Goal: Information Seeking & Learning: Learn about a topic

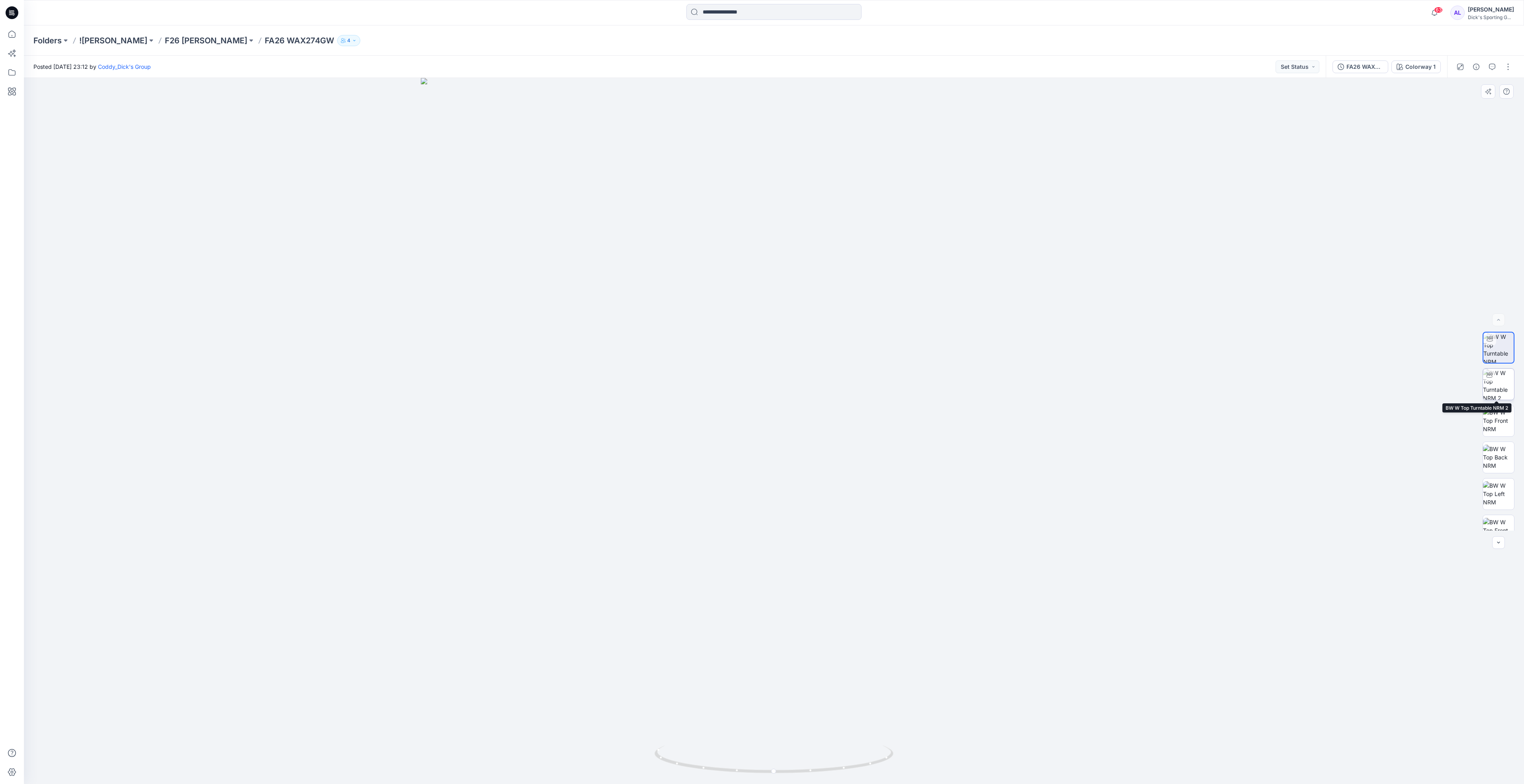
click at [1502, 397] on img at bounding box center [1499, 384] width 31 height 31
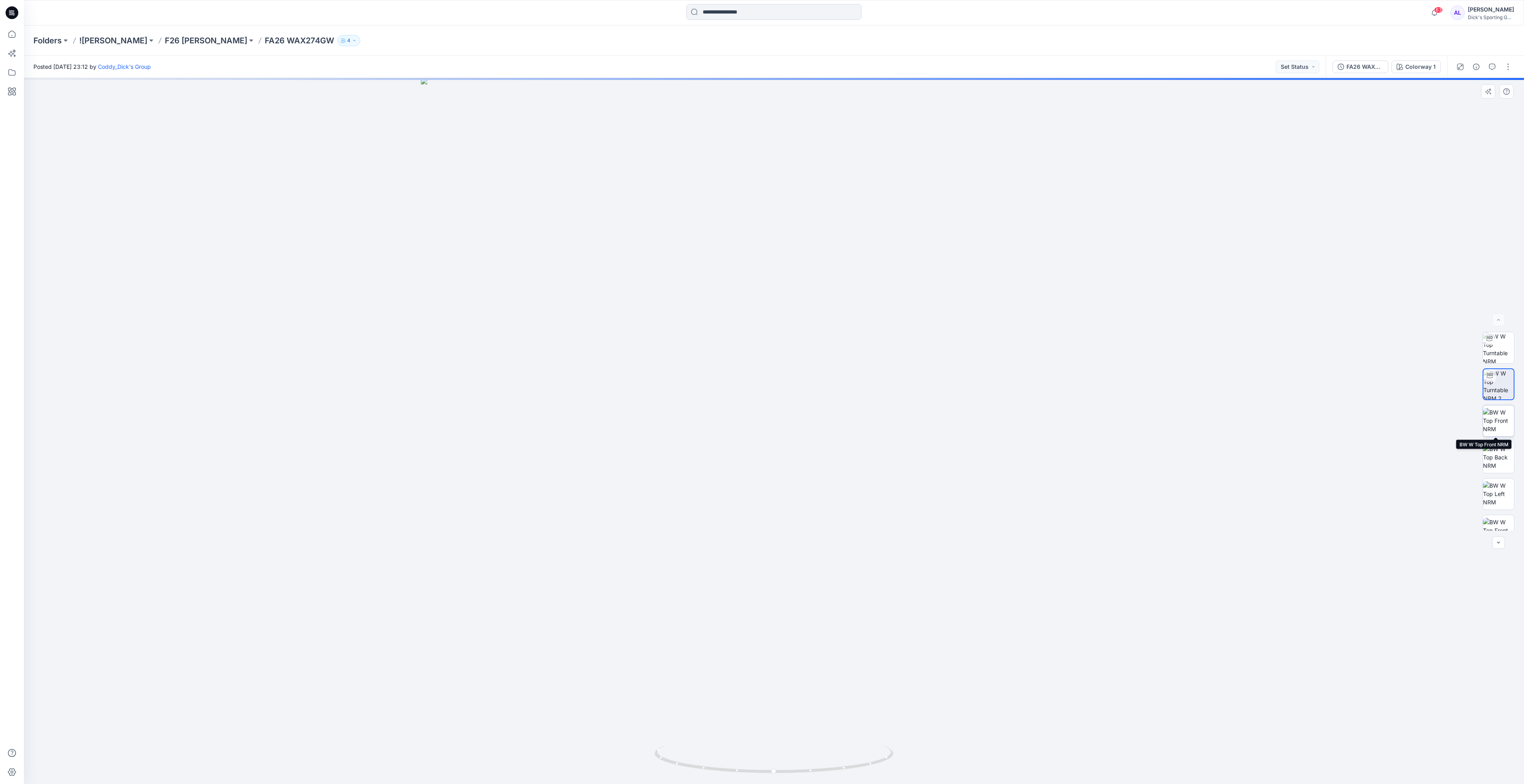
click at [1500, 418] on img at bounding box center [1499, 420] width 31 height 25
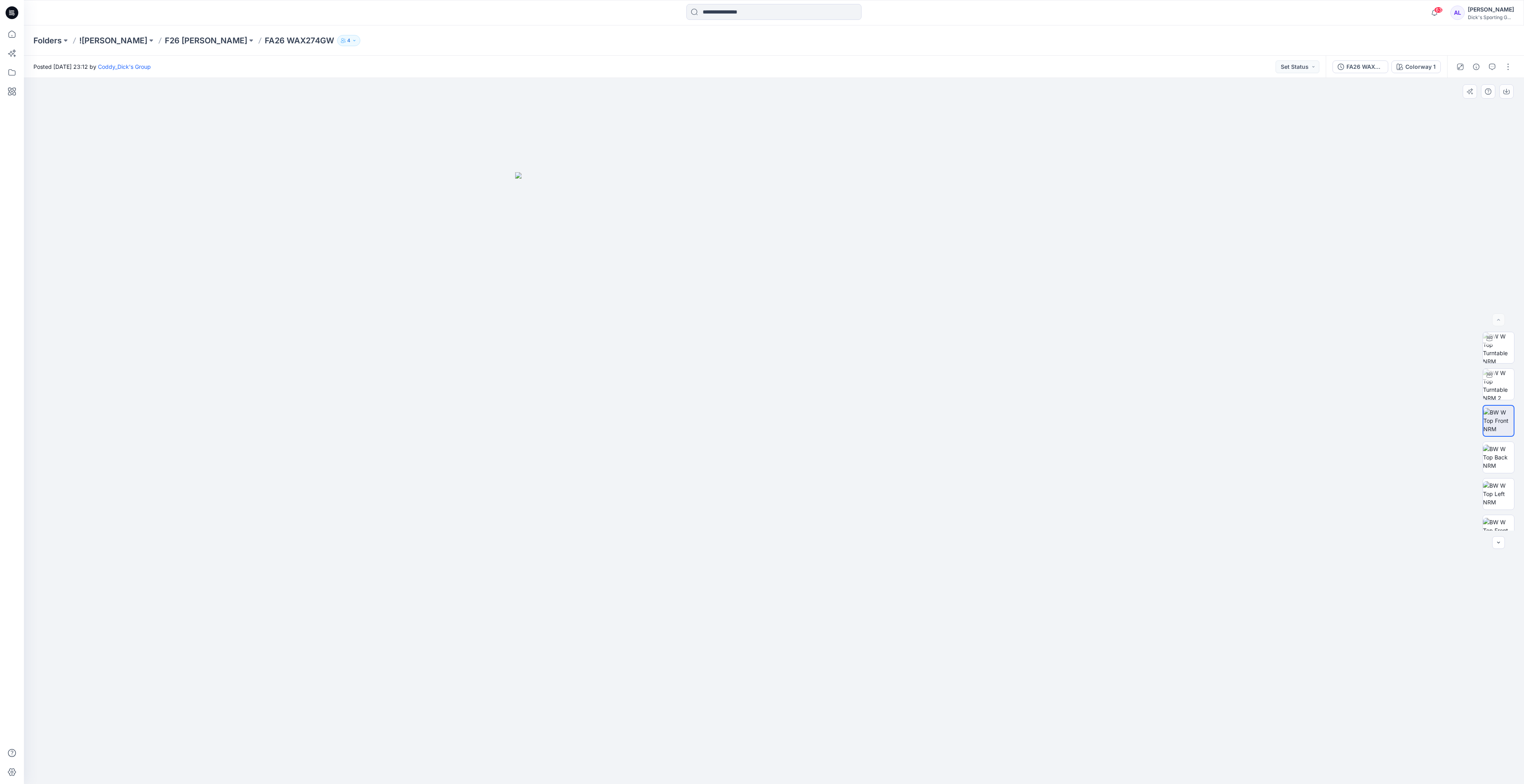
click at [859, 373] on img at bounding box center [774, 478] width 518 height 612
click at [679, 377] on img at bounding box center [774, 478] width 518 height 612
click at [1490, 459] on img at bounding box center [1499, 457] width 31 height 25
click at [1494, 525] on img at bounding box center [1499, 530] width 31 height 25
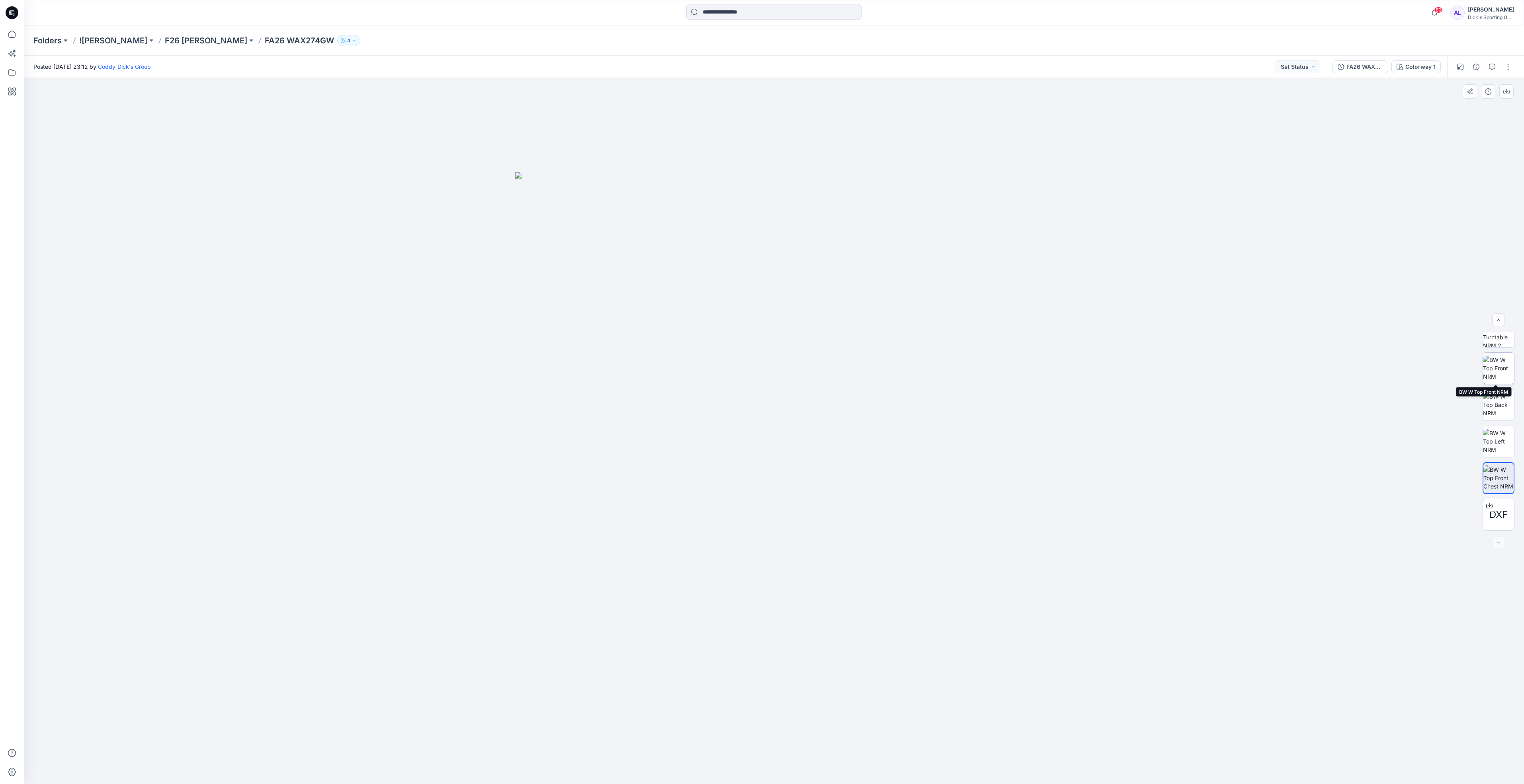
drag, startPoint x: 1498, startPoint y: 373, endPoint x: 1482, endPoint y: 383, distance: 18.9
click at [1498, 373] on img at bounding box center [1499, 368] width 31 height 25
drag, startPoint x: 1497, startPoint y: 354, endPoint x: 1457, endPoint y: 395, distance: 57.3
click at [1497, 354] on img at bounding box center [1499, 348] width 31 height 31
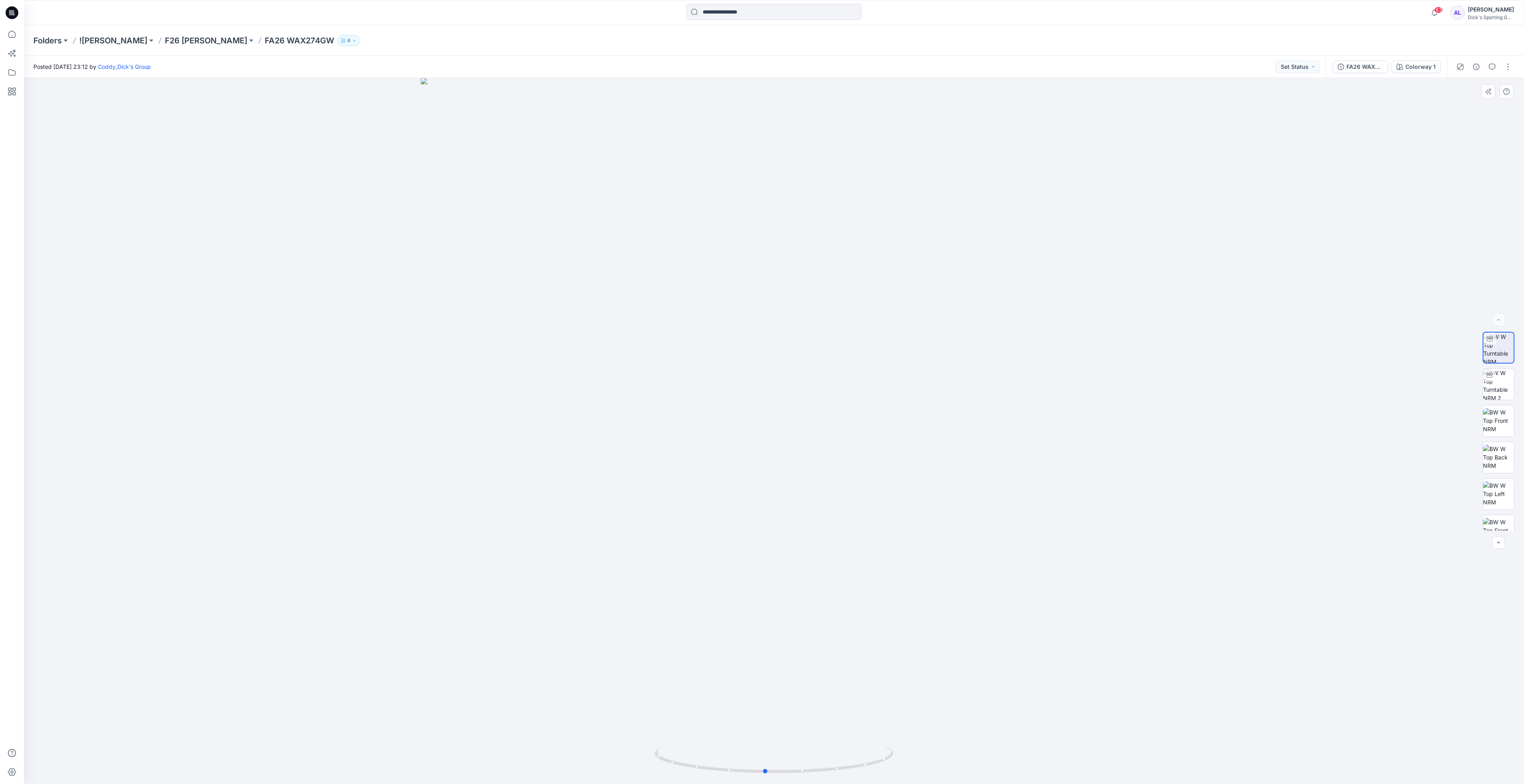
drag, startPoint x: 868, startPoint y: 727, endPoint x: 860, endPoint y: 744, distance: 18.8
click at [860, 744] on div at bounding box center [774, 431] width 1500 height 706
click at [1499, 391] on img at bounding box center [1499, 384] width 31 height 31
drag, startPoint x: 816, startPoint y: 773, endPoint x: 810, endPoint y: 785, distance: 13.4
click at [810, 784] on html "63 Notifications Jo . shared Fit1 092325 in S26 [PERSON_NAME] - Decor Board (Un…" at bounding box center [762, 392] width 1524 height 784
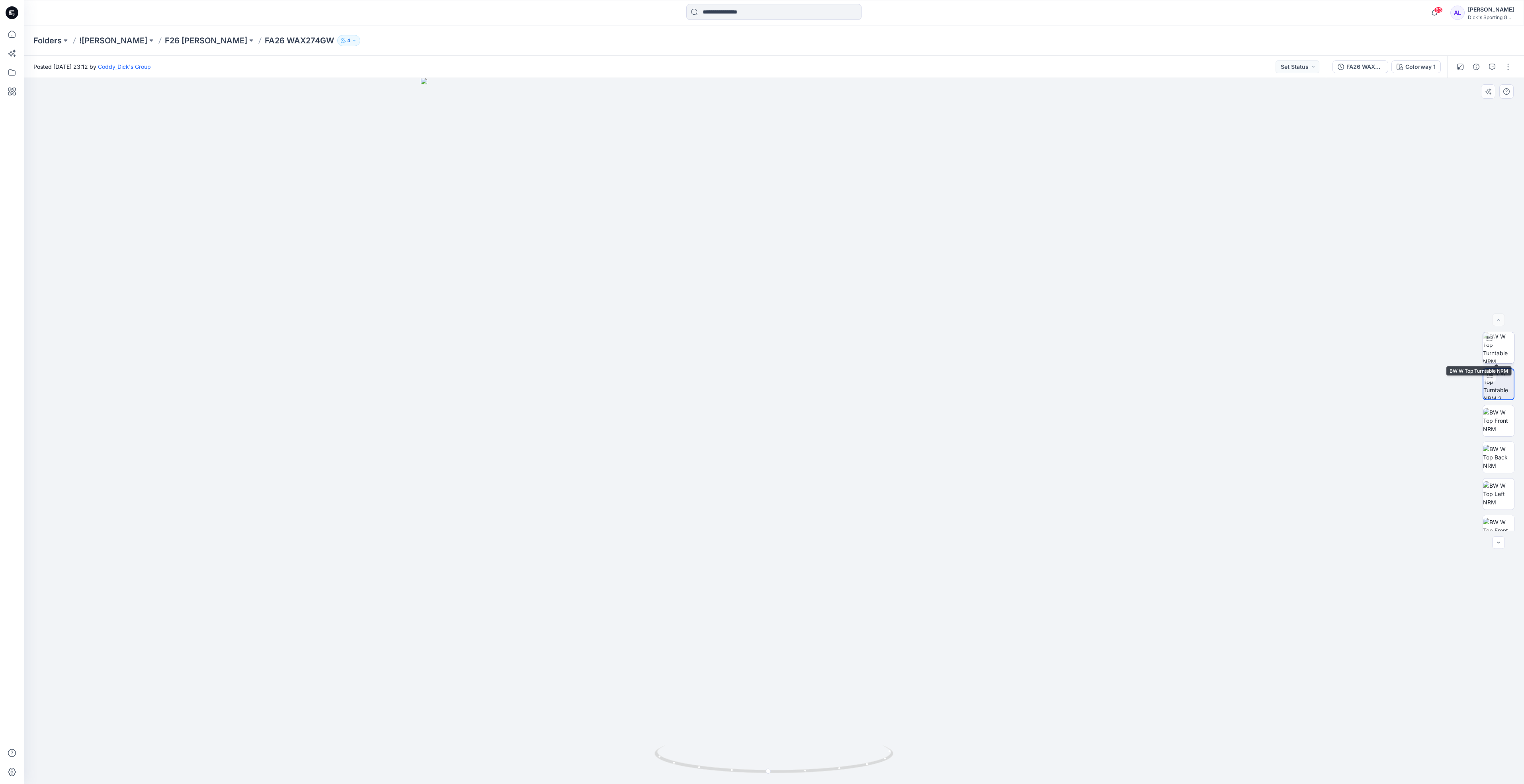
click at [1491, 356] on img at bounding box center [1499, 348] width 31 height 31
drag, startPoint x: 846, startPoint y: 767, endPoint x: 783, endPoint y: 769, distance: 63.0
click at [783, 769] on icon at bounding box center [774, 760] width 241 height 30
drag, startPoint x: 868, startPoint y: 767, endPoint x: 818, endPoint y: 774, distance: 50.5
click at [818, 774] on icon at bounding box center [774, 760] width 241 height 30
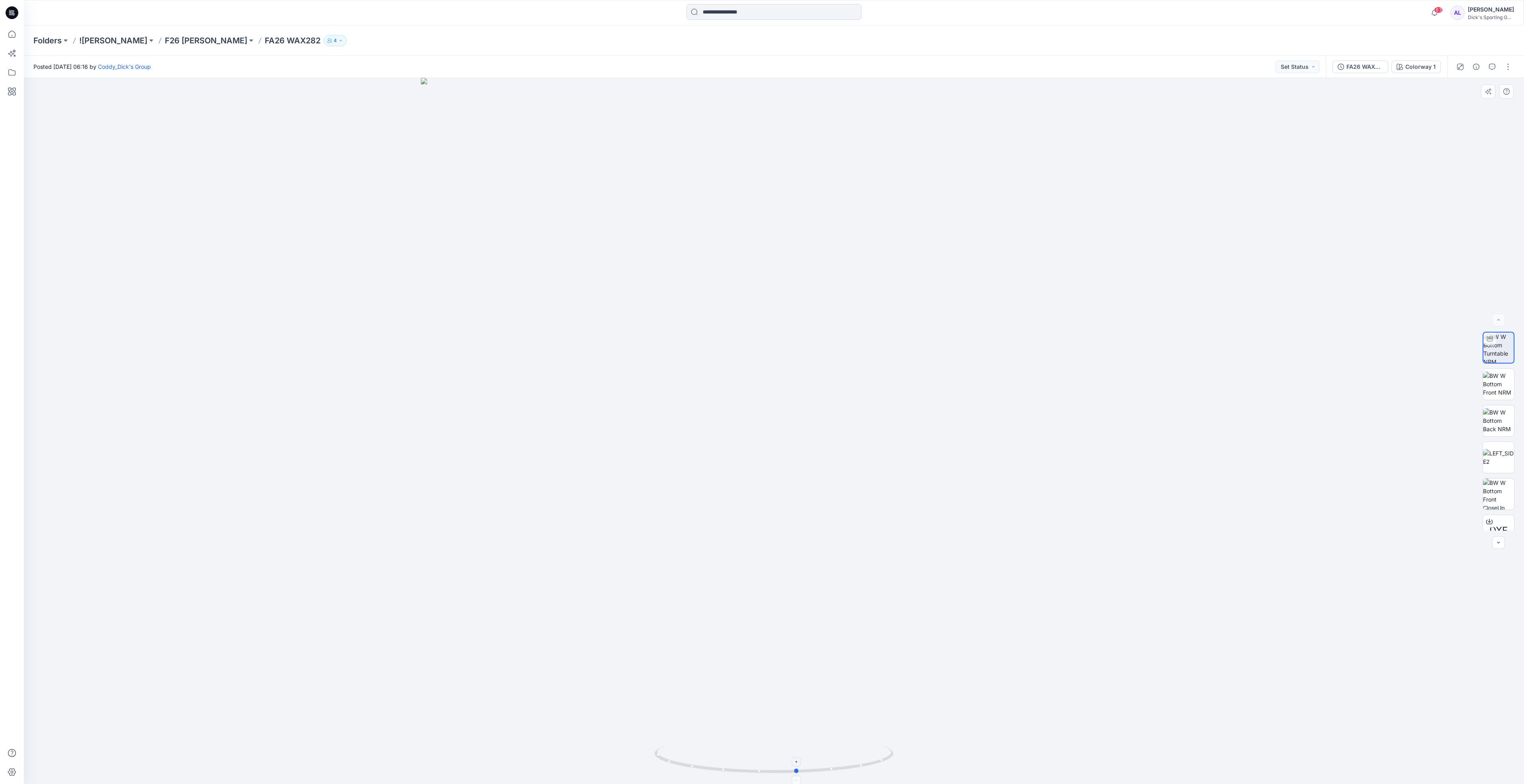
drag, startPoint x: 844, startPoint y: 772, endPoint x: 867, endPoint y: 772, distance: 23.0
click at [867, 772] on icon at bounding box center [774, 760] width 241 height 30
drag, startPoint x: 884, startPoint y: 758, endPoint x: 799, endPoint y: 773, distance: 86.3
click at [799, 773] on icon at bounding box center [774, 760] width 241 height 30
drag, startPoint x: 887, startPoint y: 759, endPoint x: 845, endPoint y: 766, distance: 42.6
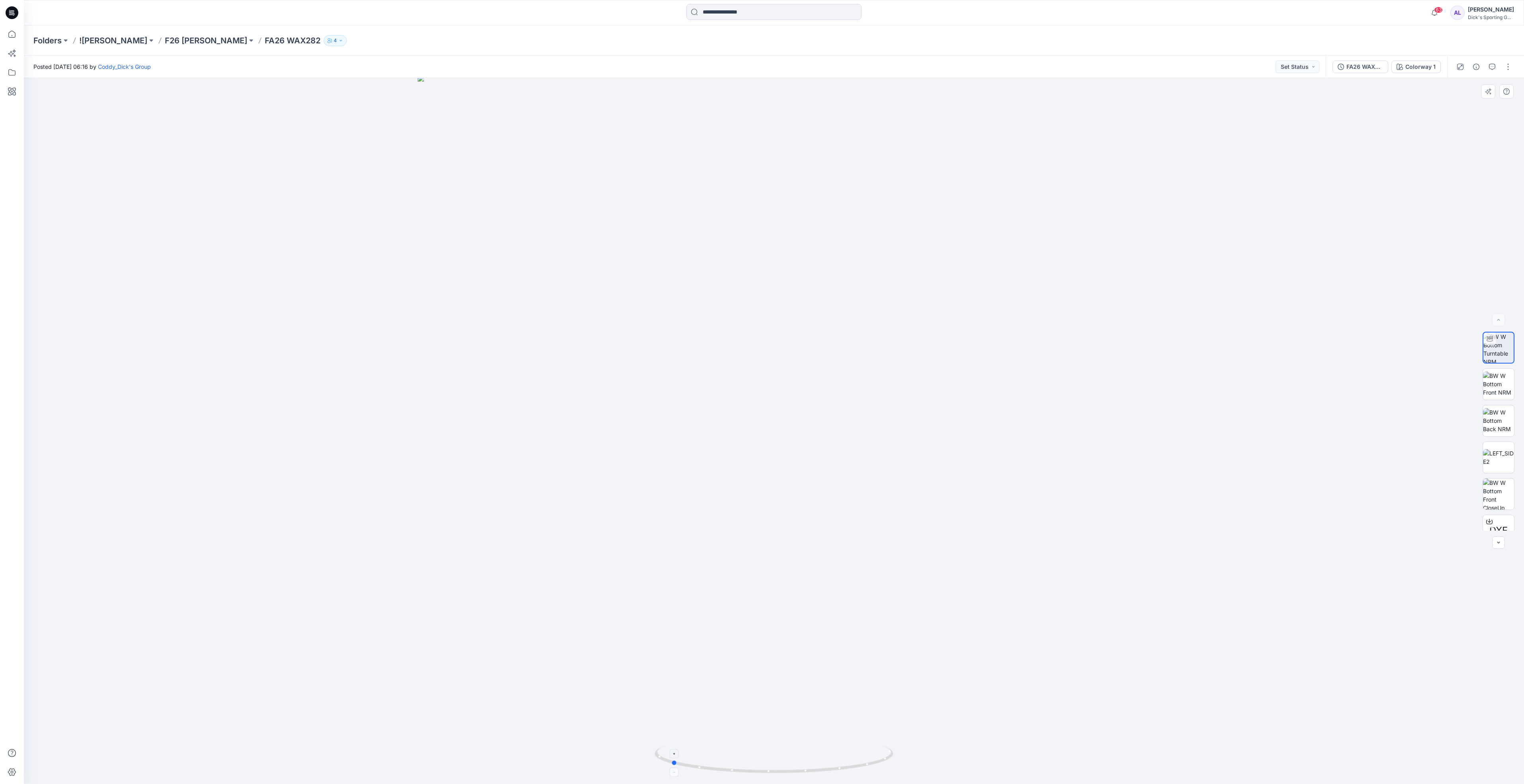
click at [845, 766] on icon at bounding box center [774, 760] width 241 height 30
drag, startPoint x: 835, startPoint y: 772, endPoint x: 851, endPoint y: 777, distance: 16.8
click at [851, 777] on div at bounding box center [774, 431] width 1500 height 706
drag, startPoint x: 880, startPoint y: 766, endPoint x: 802, endPoint y: 773, distance: 78.3
click at [802, 773] on icon at bounding box center [774, 760] width 241 height 30
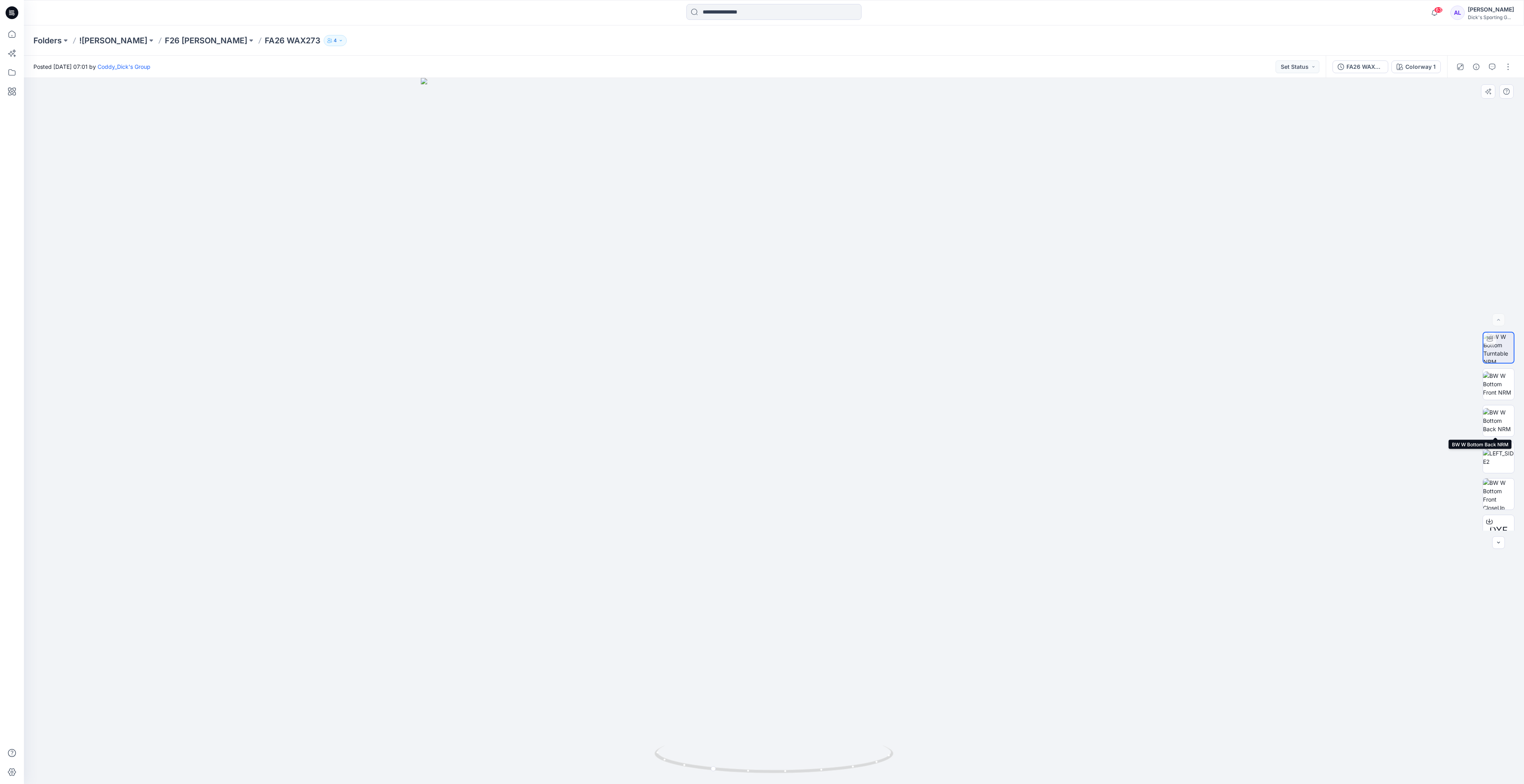
drag, startPoint x: 1487, startPoint y: 424, endPoint x: 1492, endPoint y: 439, distance: 15.8
click at [1487, 424] on img at bounding box center [1499, 420] width 31 height 25
click at [1496, 350] on img at bounding box center [1499, 348] width 31 height 31
drag, startPoint x: 864, startPoint y: 764, endPoint x: 750, endPoint y: 763, distance: 114.0
click at [750, 763] on icon at bounding box center [774, 760] width 241 height 30
